Goal: Book appointment/travel/reservation

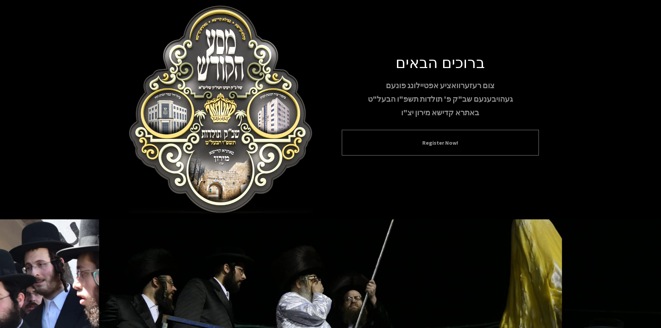
click at [400, 136] on div "Register Now!" at bounding box center [440, 143] width 197 height 26
click at [398, 143] on button "Register Now!" at bounding box center [441, 142] width 180 height 8
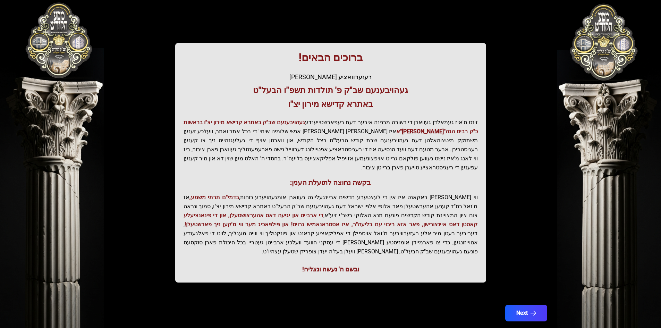
scroll to position [74, 0]
click at [524, 285] on div "בעזהשי"ת קהלא קדישא - בצילא קדישא - באתרא קדישא ברוכים הבאים! רעזערוואציע אפטיי…" at bounding box center [331, 136] width 444 height 387
click at [521, 304] on button "Next" at bounding box center [526, 312] width 44 height 17
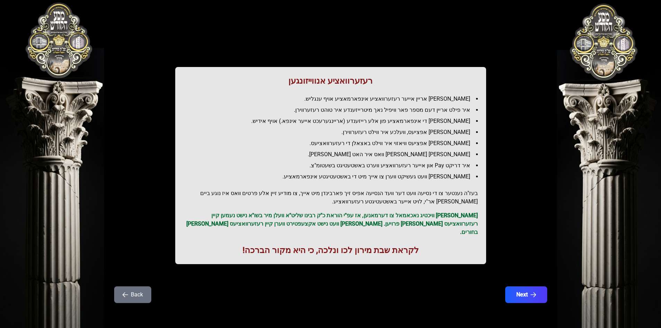
scroll to position [0, 0]
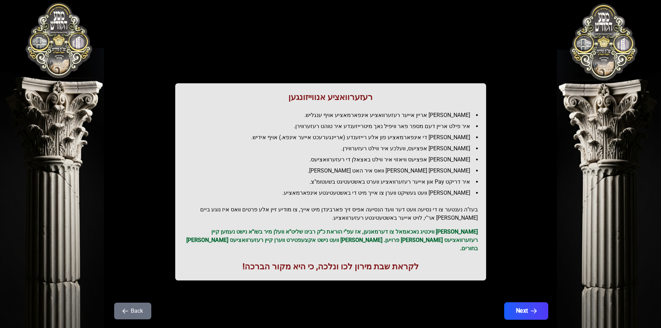
click at [520, 303] on button "Next" at bounding box center [526, 310] width 44 height 17
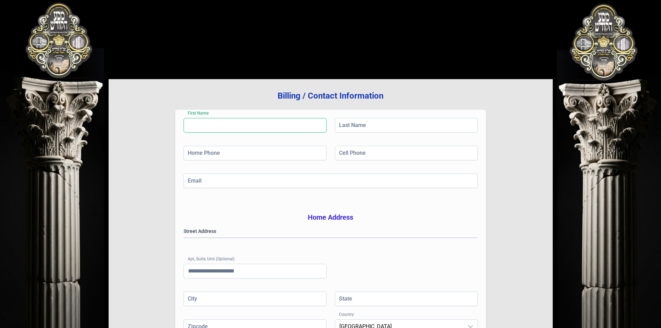
click at [208, 129] on input "First Name" at bounding box center [255, 125] width 143 height 15
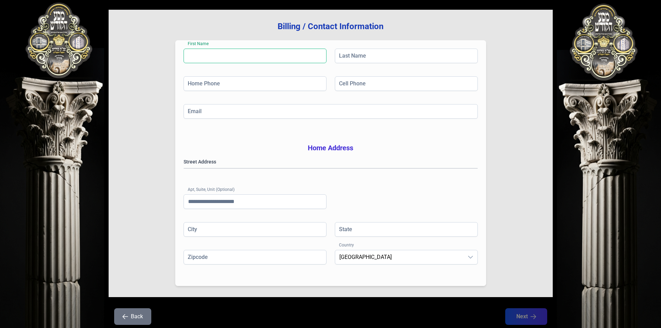
scroll to position [102, 0]
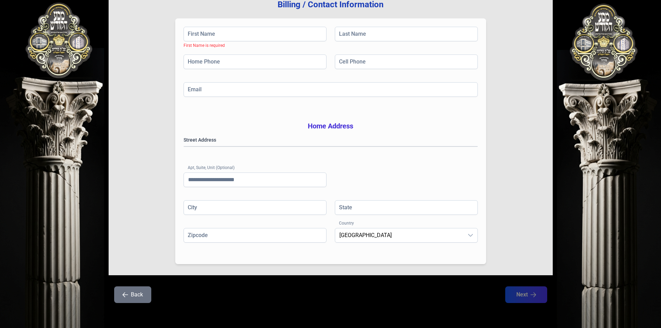
click at [518, 304] on div "Back Next" at bounding box center [331, 298] width 444 height 25
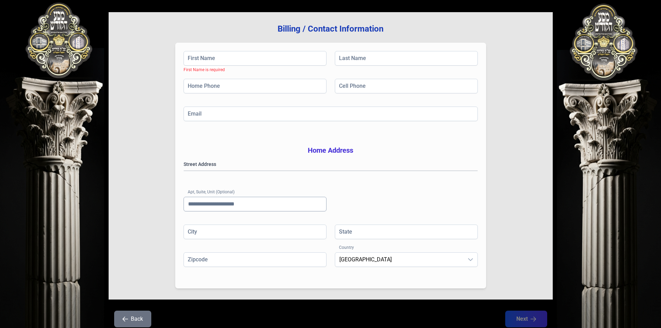
scroll to position [0, 0]
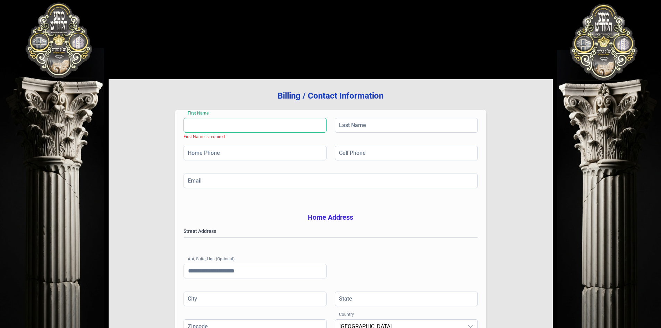
click at [217, 132] on input "First Name" at bounding box center [255, 125] width 143 height 15
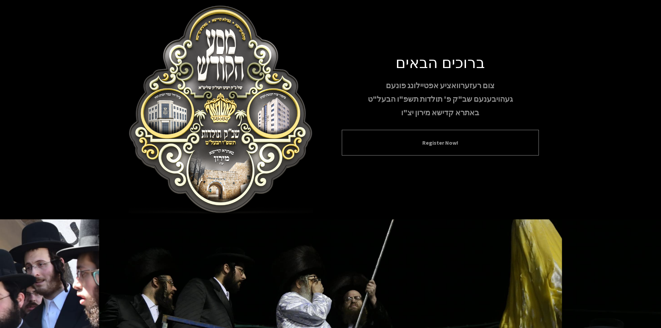
click at [458, 144] on button "Register Now!" at bounding box center [441, 142] width 180 height 8
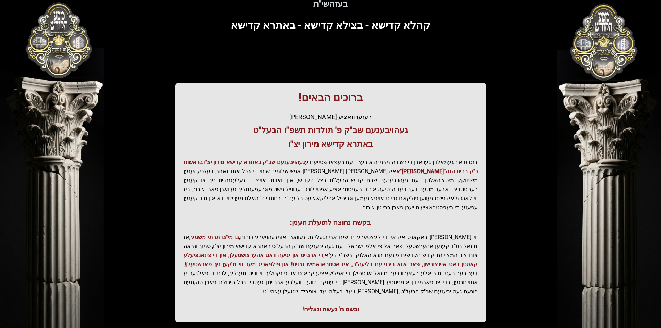
scroll to position [74, 0]
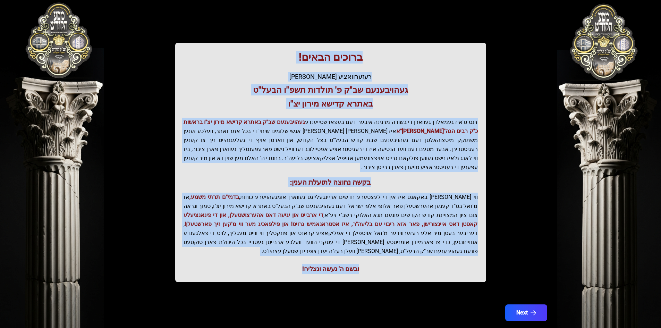
drag, startPoint x: 362, startPoint y: 59, endPoint x: 291, endPoint y: 247, distance: 201.3
click at [291, 247] on div "ברוכים הבאים! רעזערוואציע אפטיילונג פונעם געהויבענעם שב"ק פ' תולדות תשפ"ו הבעל"…" at bounding box center [330, 163] width 311 height 240
drag, startPoint x: 291, startPoint y: 247, endPoint x: 277, endPoint y: 63, distance: 184.5
click at [277, 63] on h1 "ברוכים הבאים!" at bounding box center [331, 57] width 294 height 12
drag, startPoint x: 282, startPoint y: 50, endPoint x: 405, endPoint y: 250, distance: 235.2
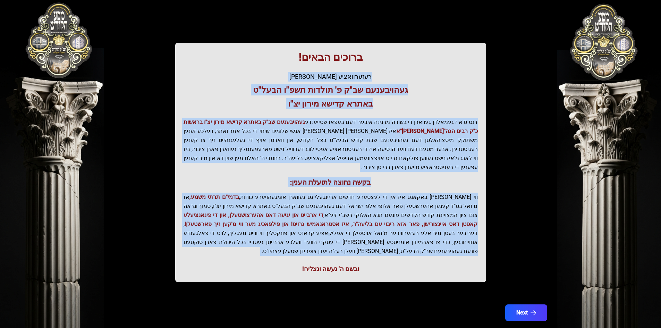
click at [405, 250] on div "ברוכים הבאים! רעזערוואציע אפטיילונג פונעם געהויבענעם שב"ק פ' תולדות תשפ"ו הבעל"…" at bounding box center [330, 163] width 311 height 240
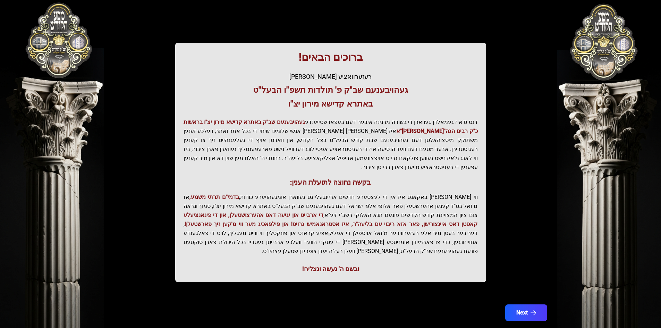
click at [380, 60] on h1 "ברוכים הבאים!" at bounding box center [331, 57] width 294 height 12
click at [325, 60] on h1 "ברוכים הבאים!" at bounding box center [331, 57] width 294 height 12
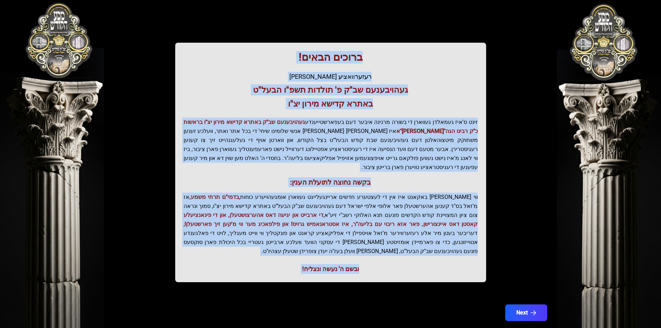
drag, startPoint x: 325, startPoint y: 60, endPoint x: 396, endPoint y: 250, distance: 203.4
click at [396, 250] on div "ברוכים הבאים! רעזערוואציע אפטיילונג פונעם געהויבענעם שב"ק פ' תולדות תשפ"ו הבעל"…" at bounding box center [330, 163] width 311 height 240
click at [396, 264] on div "ובשם ה' נעשה ונצליח!" at bounding box center [331, 269] width 294 height 10
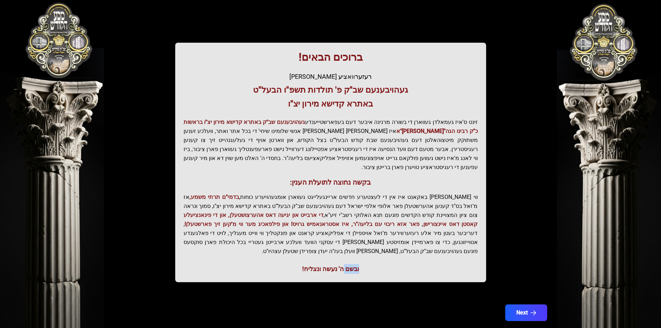
click at [396, 264] on div "ובשם ה' נעשה ונצליח!" at bounding box center [331, 269] width 294 height 10
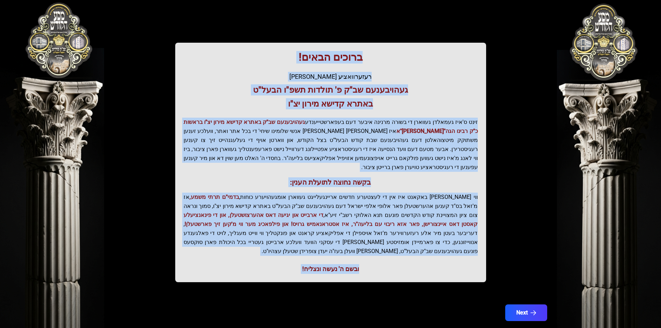
drag, startPoint x: 396, startPoint y: 250, endPoint x: 328, endPoint y: 60, distance: 202.1
click at [328, 60] on div "ברוכים הבאים! רעזערוואציע אפטיילונג פונעם געהויבענעם שב"ק פ' תולדות תשפ"ו הבעל"…" at bounding box center [330, 163] width 311 height 240
click at [328, 60] on h1 "ברוכים הבאים!" at bounding box center [331, 57] width 294 height 12
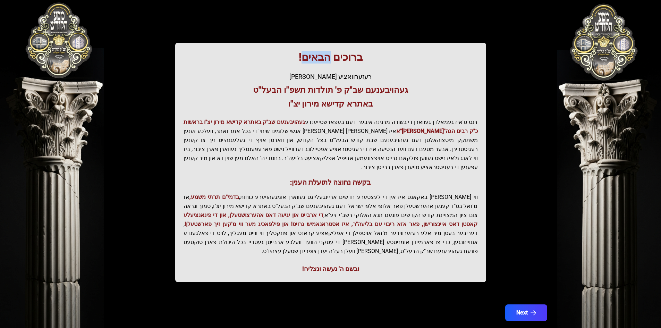
click at [328, 60] on h1 "ברוכים הבאים!" at bounding box center [331, 57] width 294 height 12
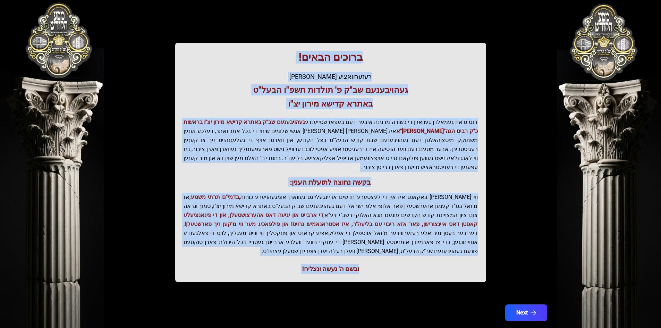
drag, startPoint x: 328, startPoint y: 60, endPoint x: 374, endPoint y: 255, distance: 200.7
click at [374, 255] on div "ברוכים הבאים! רעזערוואציע אפטיילונג פונעם געהויבענעם שב"ק פ' תולדות תשפ"ו הבעל"…" at bounding box center [330, 163] width 311 height 240
click at [374, 264] on div "ובשם ה' נעשה ונצליח!" at bounding box center [331, 269] width 294 height 10
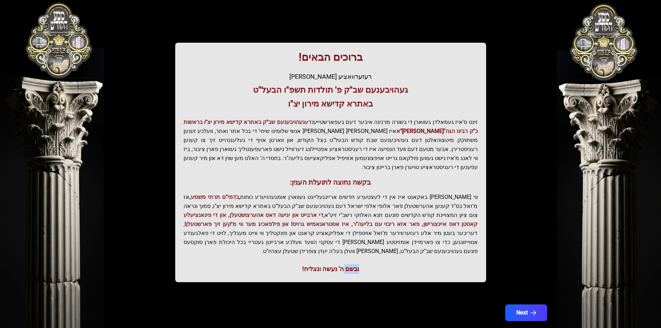
click at [374, 264] on div "ובשם ה' נעשה ונצליח!" at bounding box center [331, 269] width 294 height 10
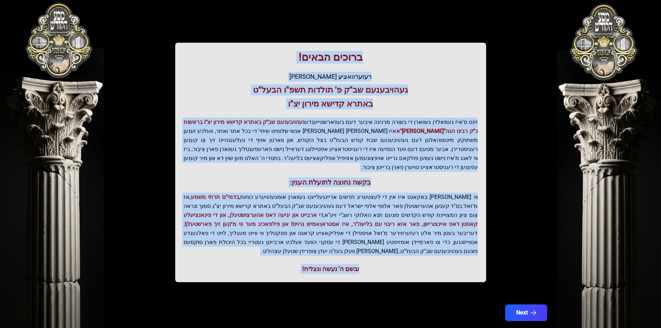
drag, startPoint x: 374, startPoint y: 255, endPoint x: 334, endPoint y: 60, distance: 198.9
click at [334, 60] on div "ברוכים הבאים! רעזערוואציע אפטיילונג פונעם געהויבענעם שב"ק פ' תולדות תשפ"ו הבעל"…" at bounding box center [330, 163] width 311 height 240
click at [334, 60] on h1 "ברוכים הבאים!" at bounding box center [331, 57] width 294 height 12
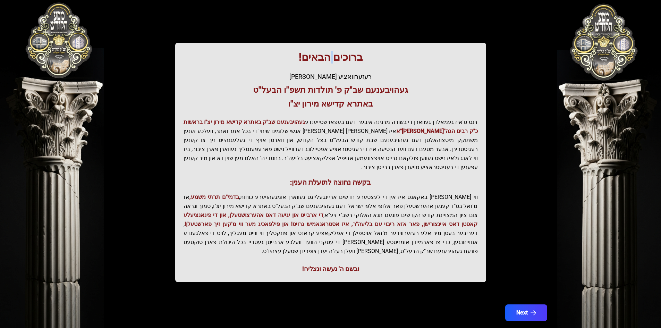
click at [334, 60] on h1 "ברוכים הבאים!" at bounding box center [331, 57] width 294 height 12
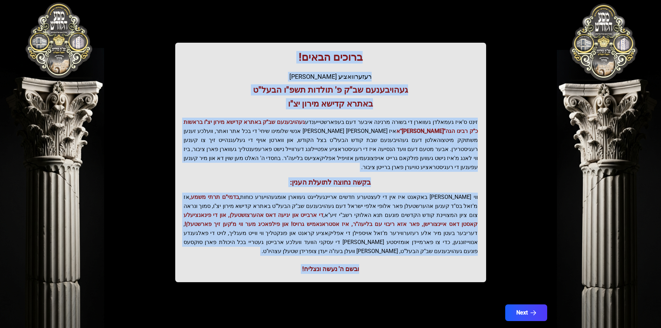
drag, startPoint x: 334, startPoint y: 60, endPoint x: 455, endPoint y: 255, distance: 229.0
click at [455, 255] on div "ברוכים הבאים! רעזערוואציע אפטיילונג פונעם געהויבענעם שב"ק פ' תולדות תשפ"ו הבעל"…" at bounding box center [330, 163] width 311 height 240
click at [455, 264] on div "ובשם ה' נעשה ונצליח!" at bounding box center [331, 269] width 294 height 10
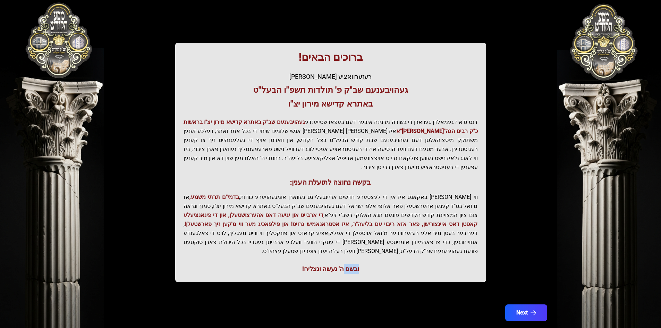
click at [455, 264] on div "ובשם ה' נעשה ונצליח!" at bounding box center [331, 269] width 294 height 10
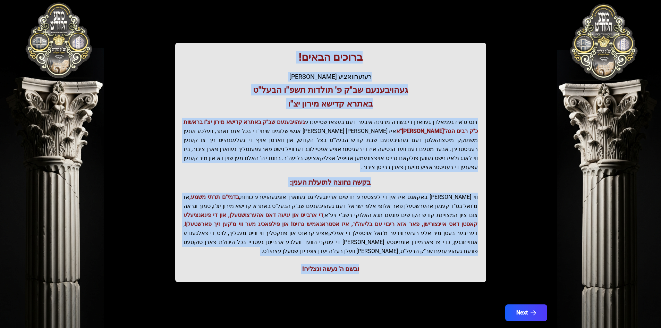
drag, startPoint x: 455, startPoint y: 255, endPoint x: 329, endPoint y: 50, distance: 240.2
click at [329, 50] on div "ברוכים הבאים! רעזערוואציע אפטיילונג פונעם געהויבענעם שב"ק פ' תולדות תשפ"ו הבעל"…" at bounding box center [330, 163] width 311 height 240
click at [328, 55] on h1 "ברוכים הבאים!" at bounding box center [331, 57] width 294 height 12
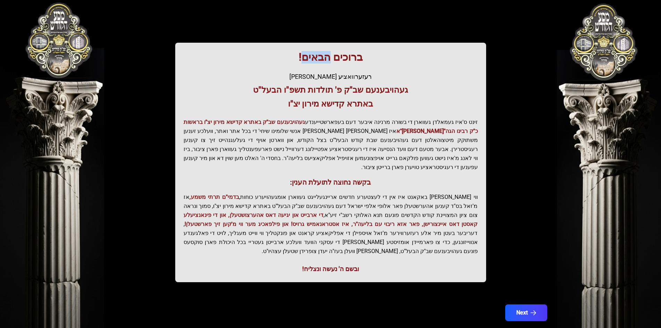
click at [328, 55] on h1 "ברוכים הבאים!" at bounding box center [331, 57] width 294 height 12
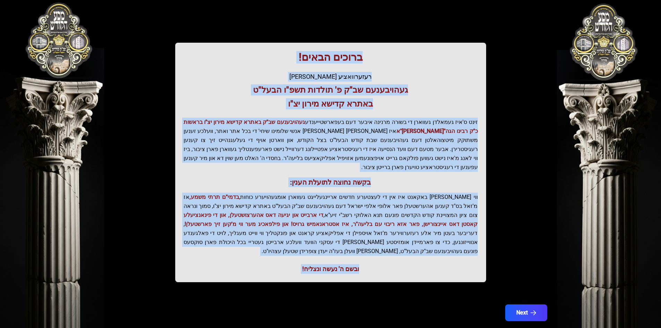
drag, startPoint x: 328, startPoint y: 55, endPoint x: 414, endPoint y: 259, distance: 221.5
click at [414, 259] on div "ברוכים הבאים! רעזערוואציע אפטיילונג פונעם געהויבענעם שב"ק פ' תולדות תשפ"ו הבעל"…" at bounding box center [330, 163] width 311 height 240
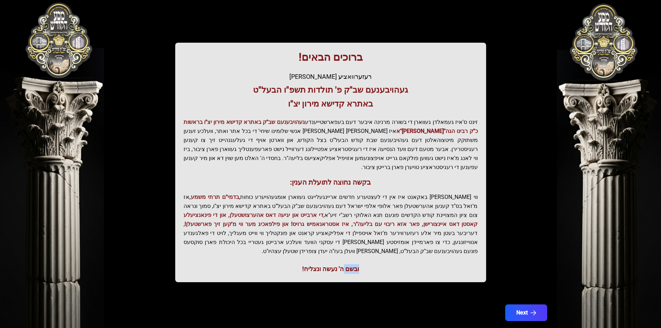
click at [414, 259] on div "ברוכים הבאים! רעזערוואציע אפטיילונג פונעם געהויבענעם שב"ק פ' תולדות תשפ"ו הבעל"…" at bounding box center [330, 163] width 311 height 240
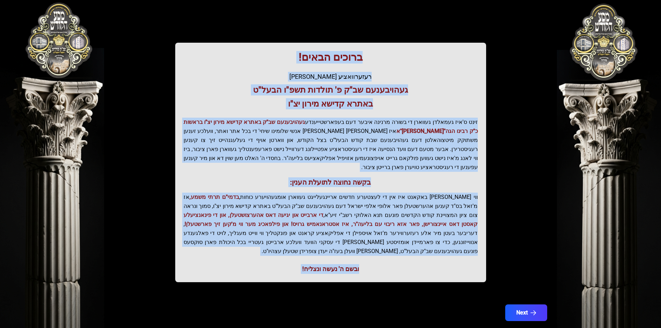
drag, startPoint x: 414, startPoint y: 259, endPoint x: 326, endPoint y: 63, distance: 215.2
click at [326, 63] on div "ברוכים הבאים! רעזערוואציע אפטיילונג פונעם געהויבענעם שב"ק פ' תולדות תשפ"ו הבעל"…" at bounding box center [330, 163] width 311 height 240
click at [326, 63] on h1 "ברוכים הבאים!" at bounding box center [331, 57] width 294 height 12
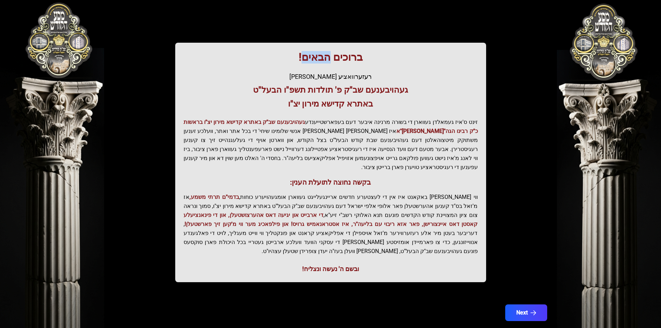
click at [326, 63] on h1 "ברוכים הבאים!" at bounding box center [331, 57] width 294 height 12
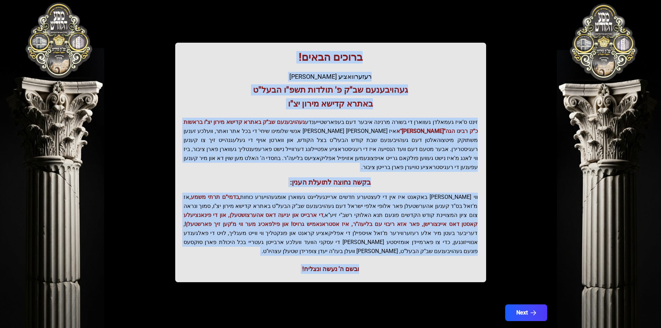
drag, startPoint x: 326, startPoint y: 63, endPoint x: 400, endPoint y: 244, distance: 196.1
click at [400, 244] on div "ברוכים הבאים! רעזערוואציע אפטיילונג פונעם געהויבענעם שב"ק פ' תולדות תשפ"ו הבעל"…" at bounding box center [330, 163] width 311 height 240
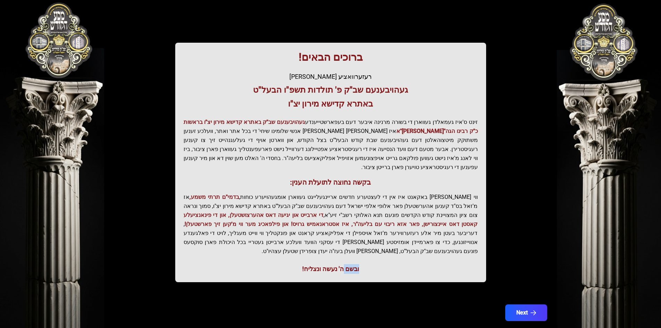
click at [400, 244] on div "ברוכים הבאים! רעזערוואציע אפטיילונג פונעם געהויבענעם שב"ק פ' תולדות תשפ"ו הבעל"…" at bounding box center [330, 163] width 311 height 240
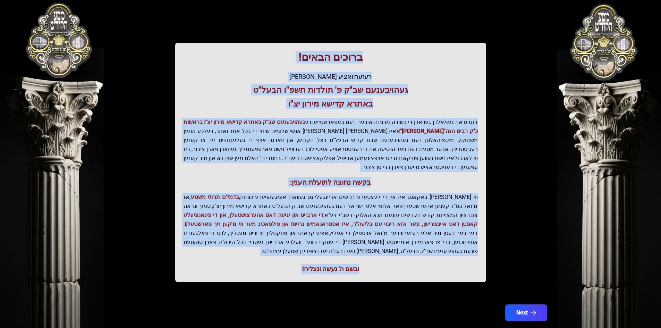
drag, startPoint x: 400, startPoint y: 244, endPoint x: 358, endPoint y: 61, distance: 187.8
click at [358, 61] on div "ברוכים הבאים! רעזערוואציע אפטיילונג פונעם געהויבענעם שב"ק פ' תולדות תשפ"ו הבעל"…" at bounding box center [330, 163] width 311 height 240
click at [358, 61] on h1 "ברוכים הבאים!" at bounding box center [331, 57] width 294 height 12
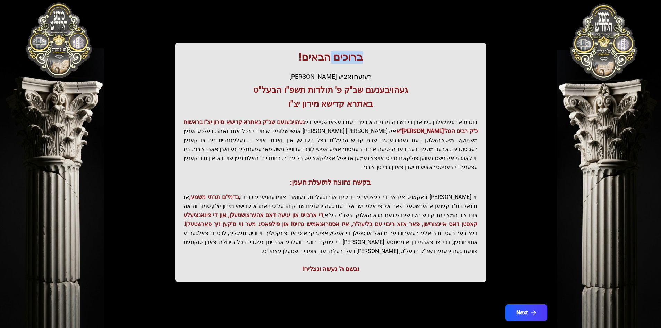
click at [358, 61] on h1 "ברוכים הבאים!" at bounding box center [331, 57] width 294 height 12
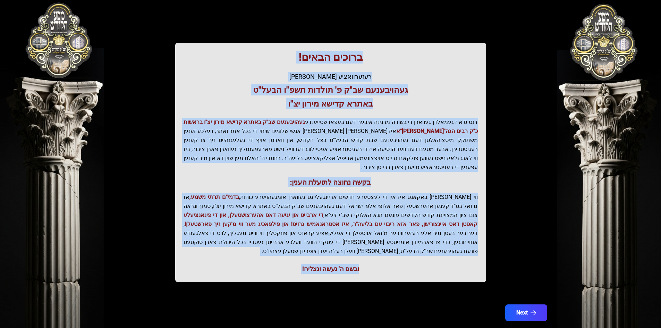
drag, startPoint x: 358, startPoint y: 61, endPoint x: 481, endPoint y: 261, distance: 235.0
click at [481, 261] on div "ברוכים הבאים! רעזערוואציע אפטיילונג פונעם געהויבענעם שב"ק פ' תולדות תשפ"ו הבעל"…" at bounding box center [330, 163] width 311 height 240
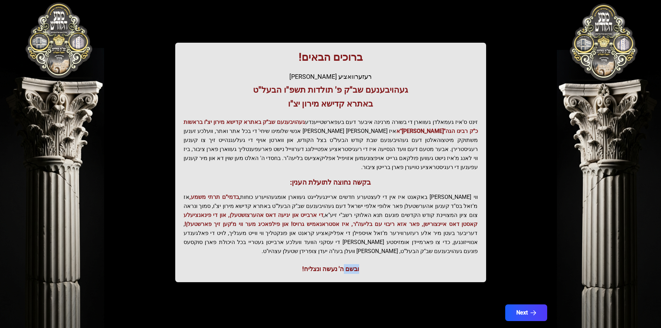
click at [481, 261] on div "ברוכים הבאים! רעזערוואציע אפטיילונג פונעם געהויבענעם שב"ק פ' תולדות תשפ"ו הבעל"…" at bounding box center [330, 163] width 311 height 240
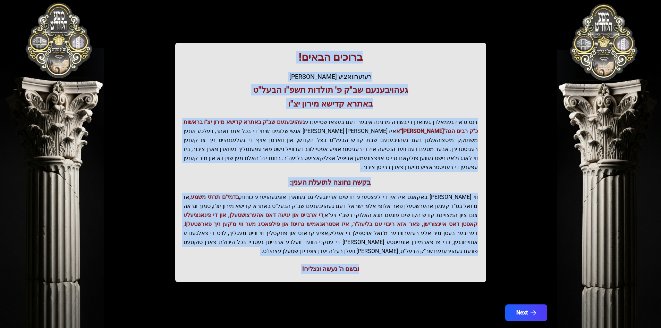
drag, startPoint x: 481, startPoint y: 261, endPoint x: 322, endPoint y: 51, distance: 263.7
click at [322, 51] on div "ברוכים הבאים! רעזערוואציע אפטיילונג פונעם געהויבענעם שב"ק פ' תולדות תשפ"ו הבעל"…" at bounding box center [330, 163] width 311 height 240
click at [322, 51] on h1 "ברוכים הבאים!" at bounding box center [331, 57] width 294 height 12
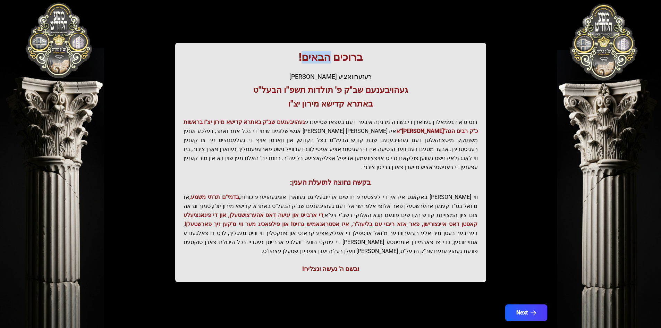
click at [322, 51] on h1 "ברוכים הבאים!" at bounding box center [331, 57] width 294 height 12
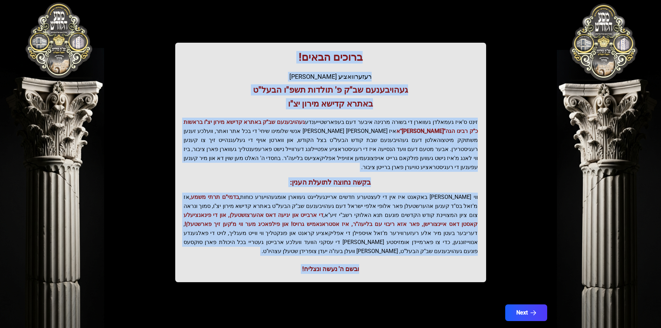
drag, startPoint x: 322, startPoint y: 51, endPoint x: 352, endPoint y: 246, distance: 198.0
click at [352, 246] on div "ברוכים הבאים! רעזערוואציע אפטיילונג פונעם געהויבענעם שב"ק פ' תולדות תשפ"ו הבעל"…" at bounding box center [330, 163] width 311 height 240
